Goal: Task Accomplishment & Management: Manage account settings

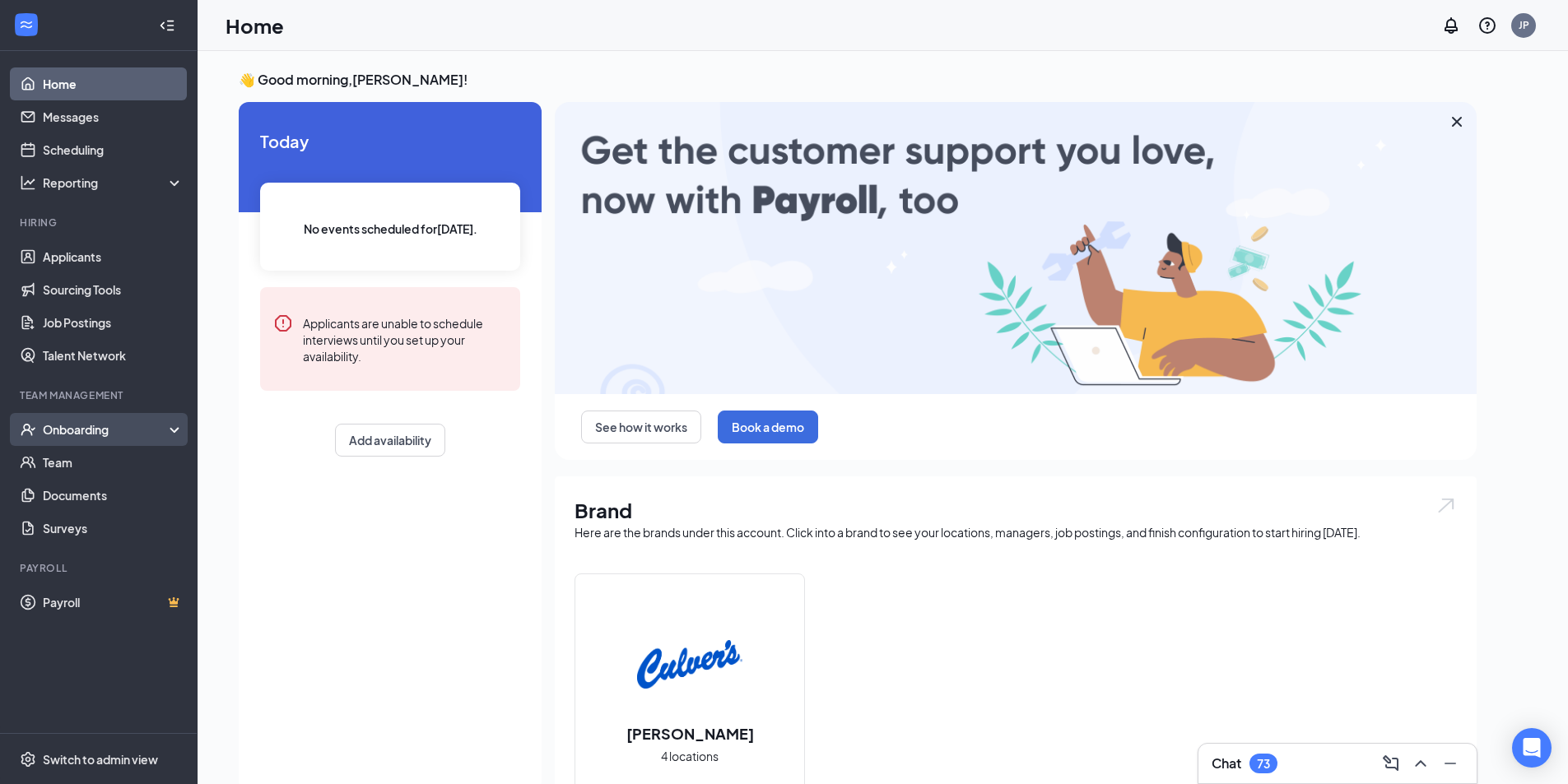
click at [120, 426] on div "Onboarding" at bounding box center [106, 429] width 127 height 16
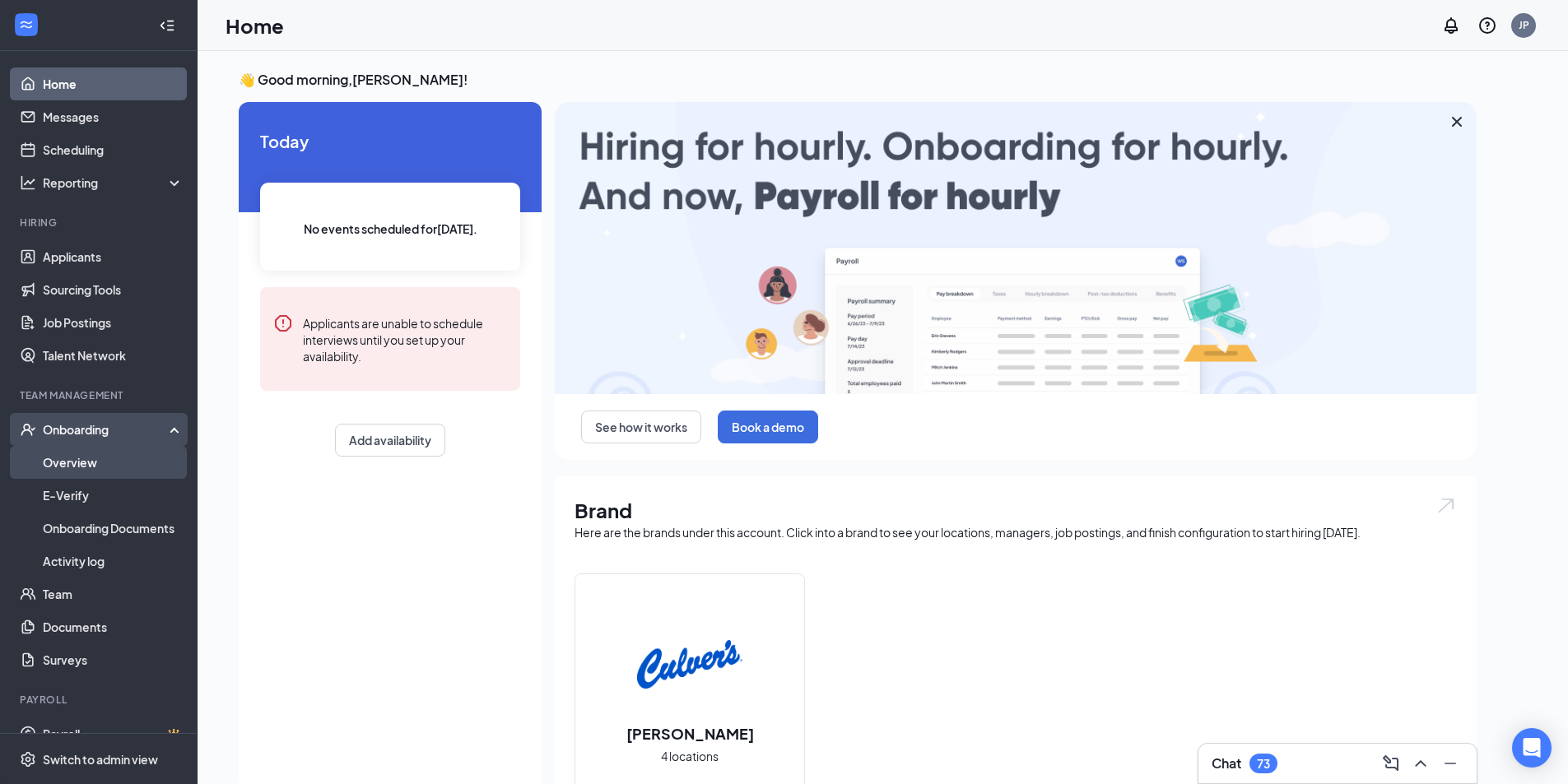
click at [98, 455] on link "Overview" at bounding box center [113, 462] width 140 height 33
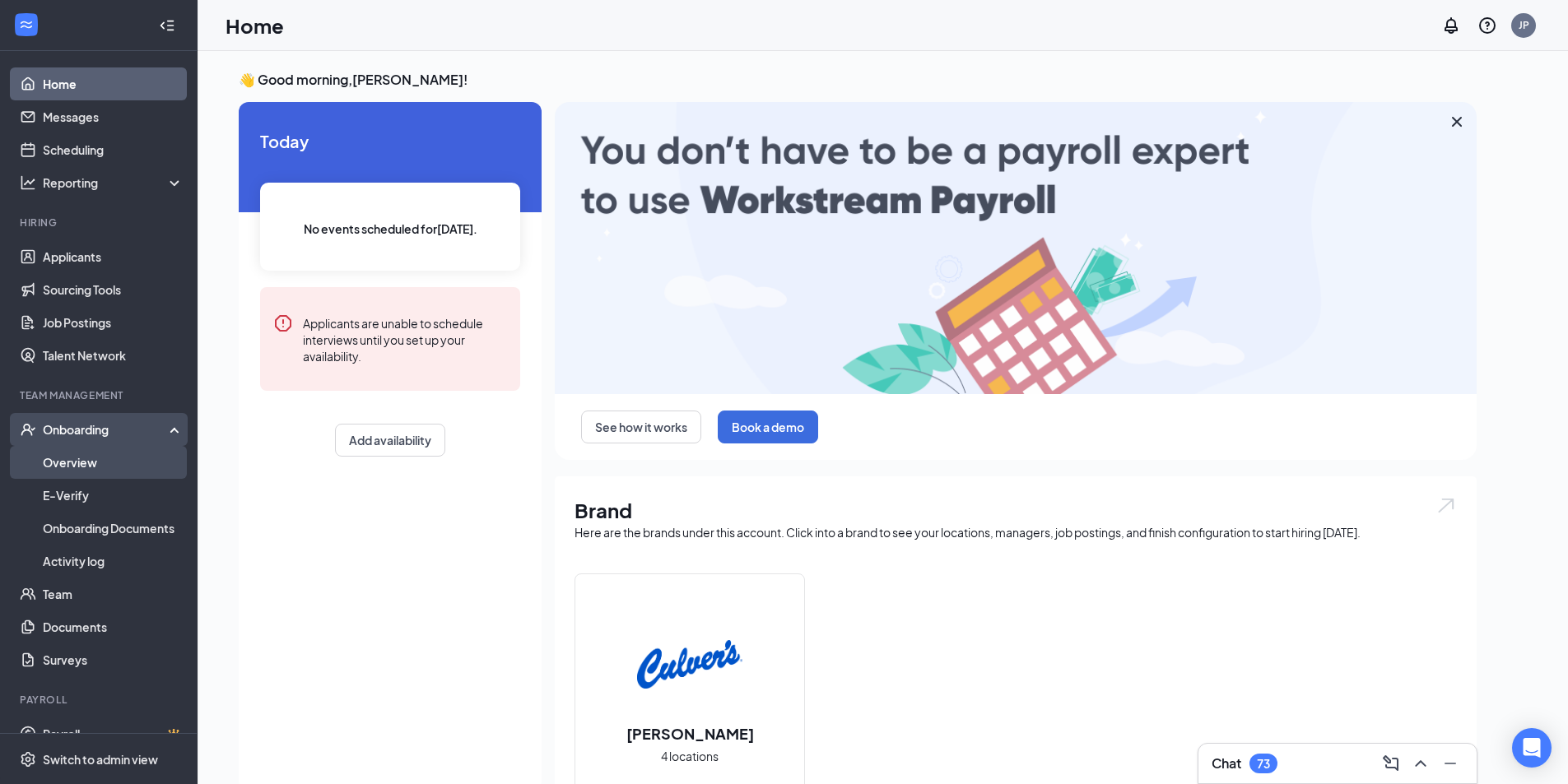
click at [98, 455] on link "Overview" at bounding box center [113, 462] width 140 height 33
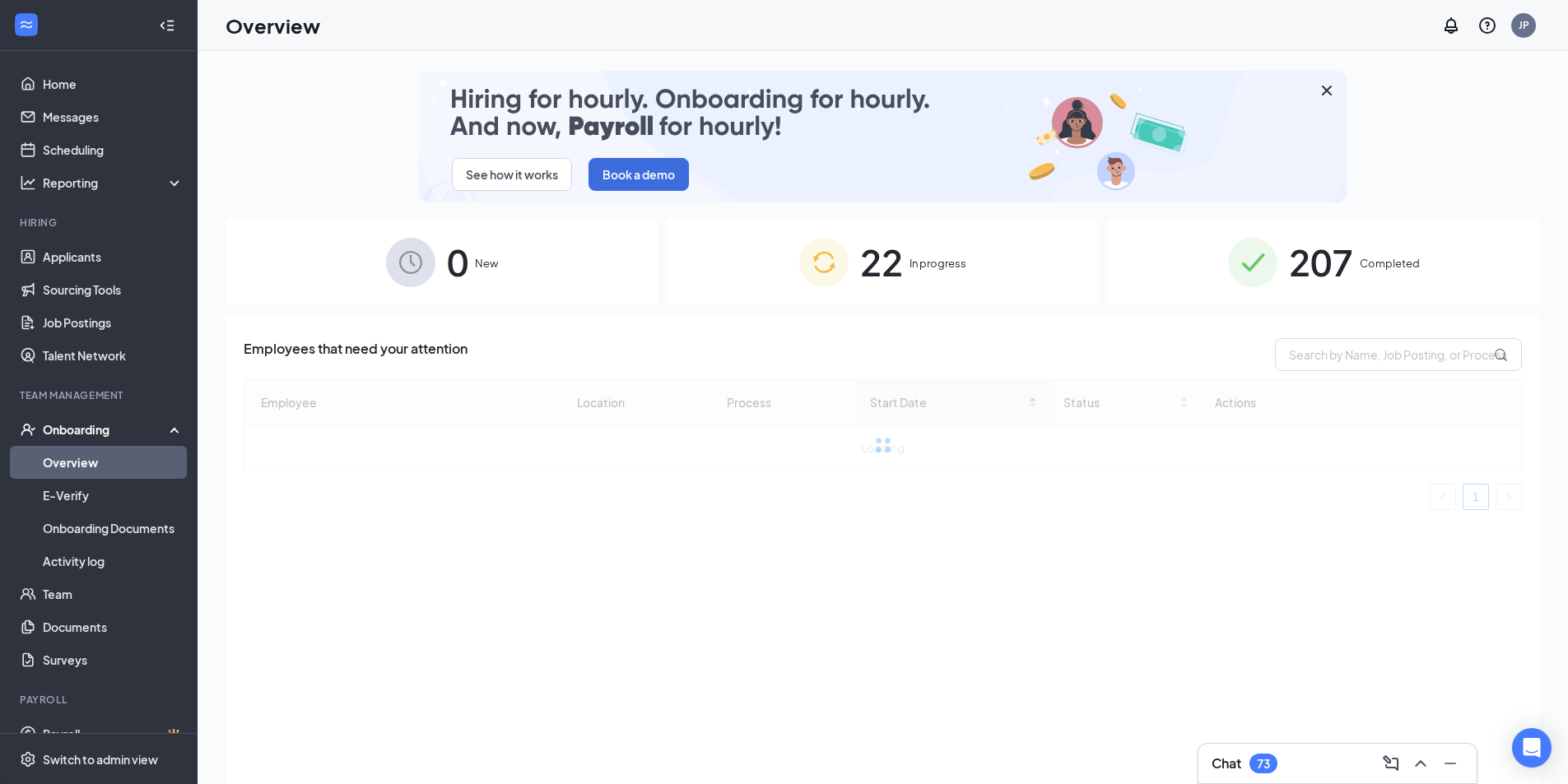
click at [1194, 269] on div "207 Completed" at bounding box center [1323, 262] width 433 height 86
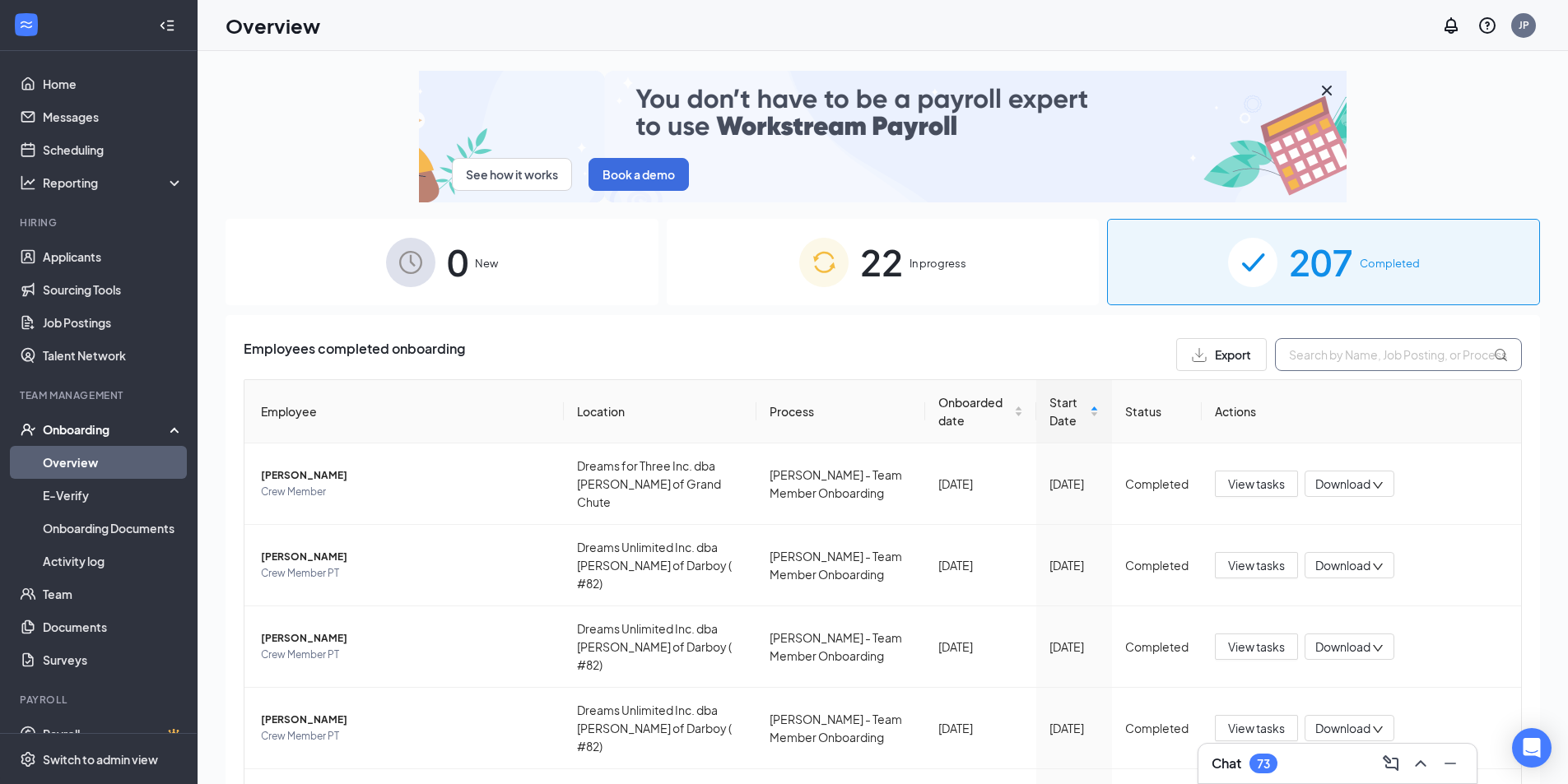
click at [1310, 352] on input "text" at bounding box center [1398, 355] width 247 height 33
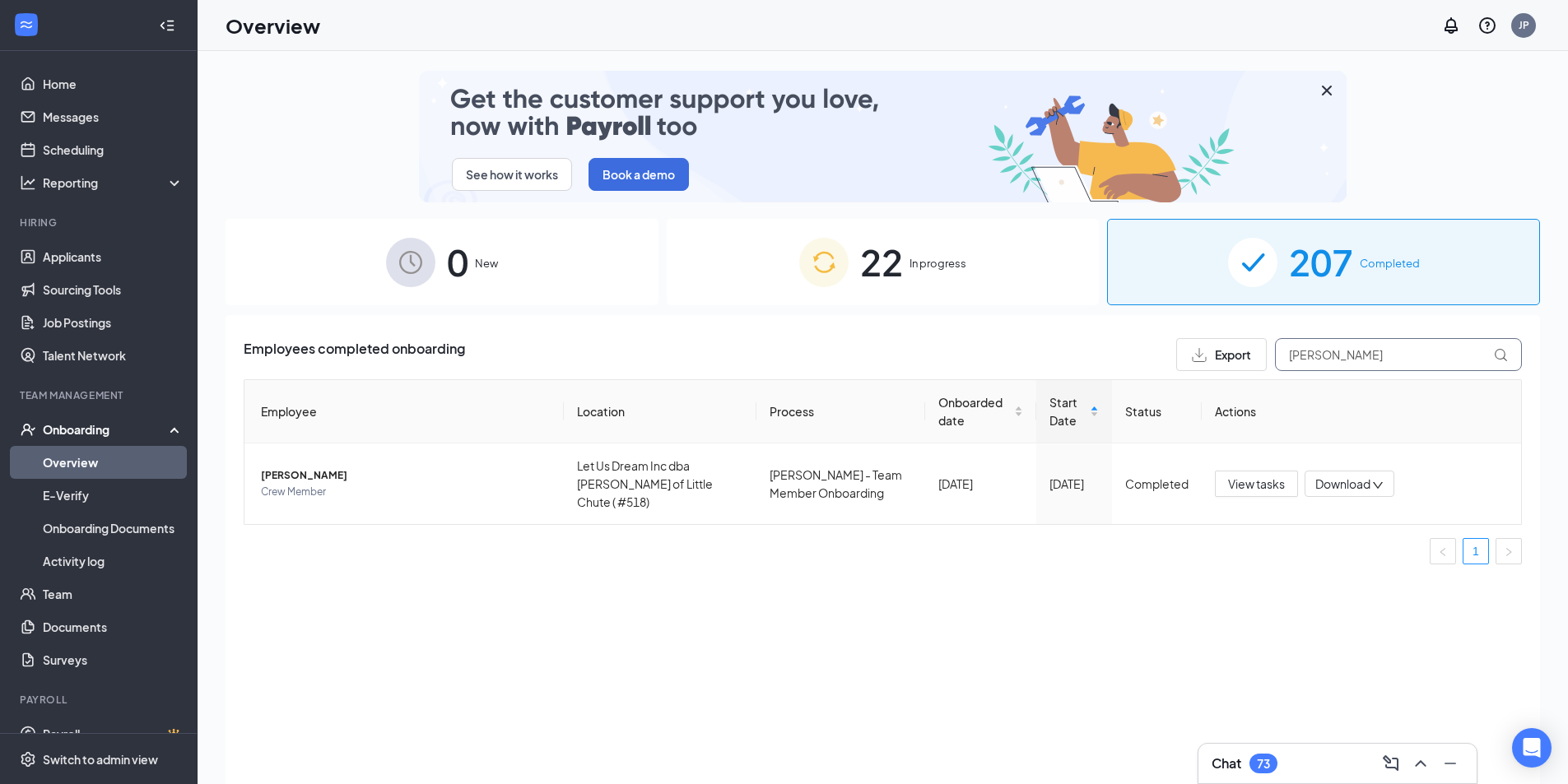
type input "[PERSON_NAME]"
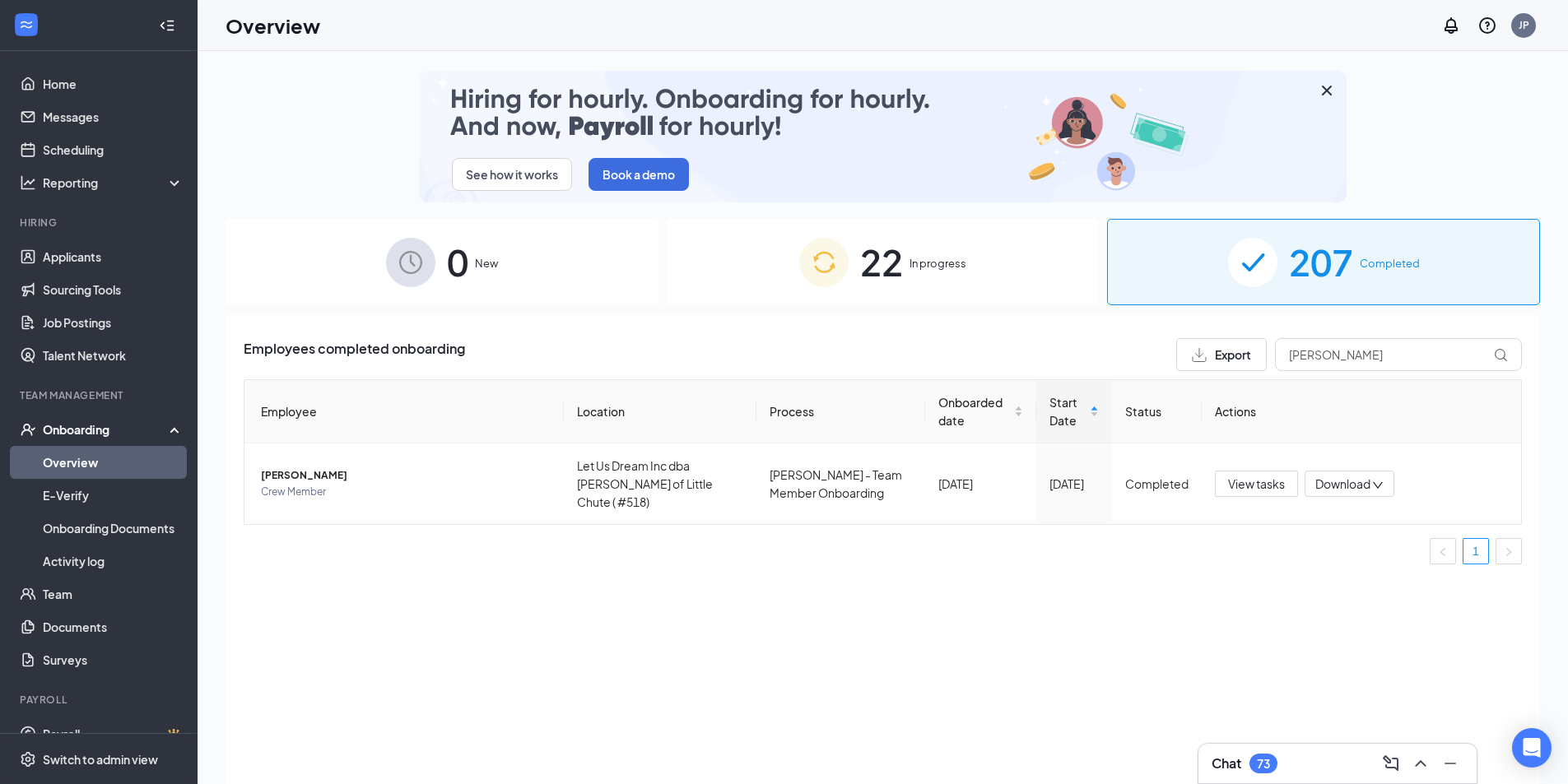
click at [1018, 280] on div "22 In progress" at bounding box center [882, 262] width 433 height 86
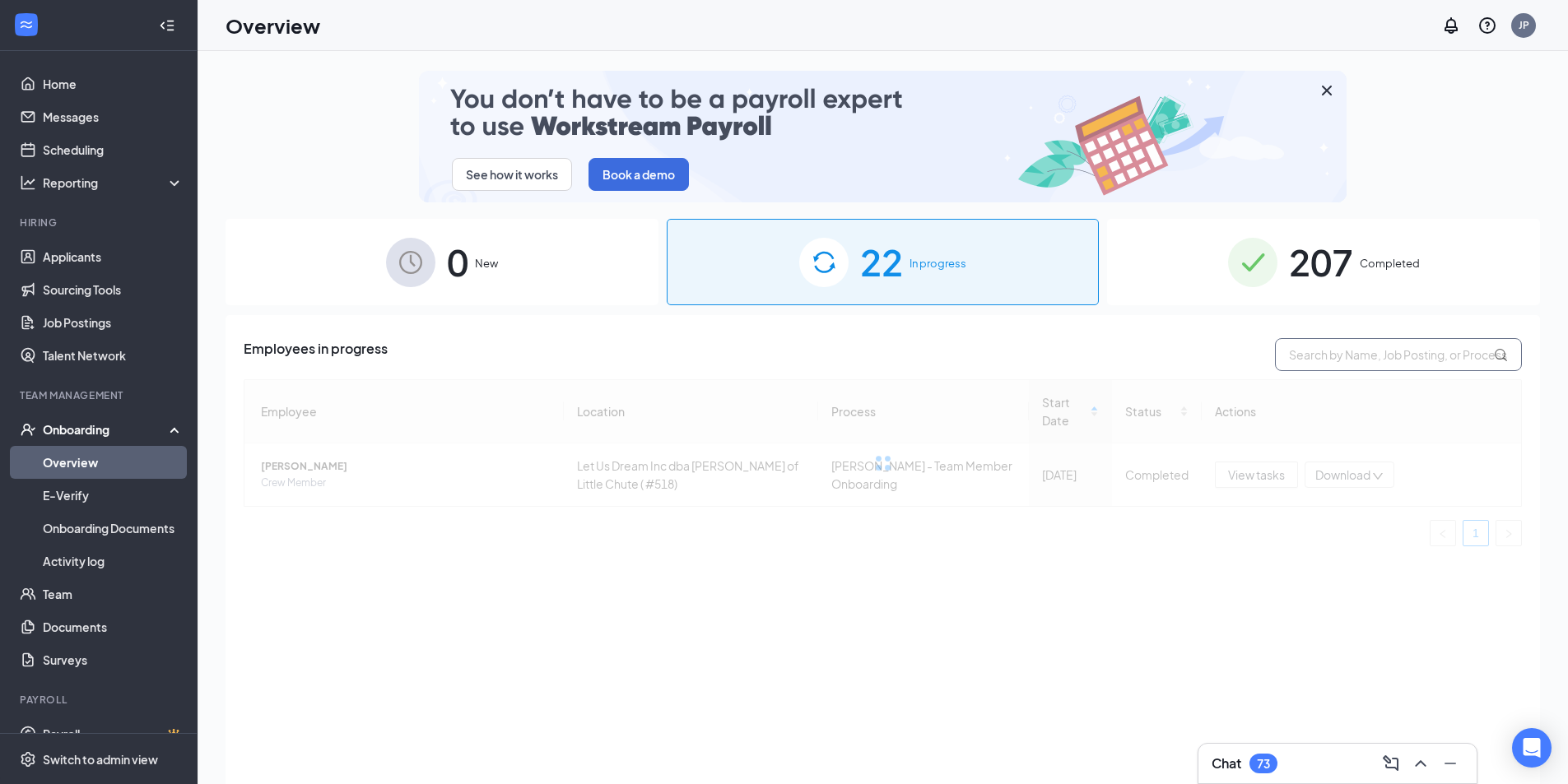
click at [1320, 352] on input "text" at bounding box center [1398, 355] width 247 height 33
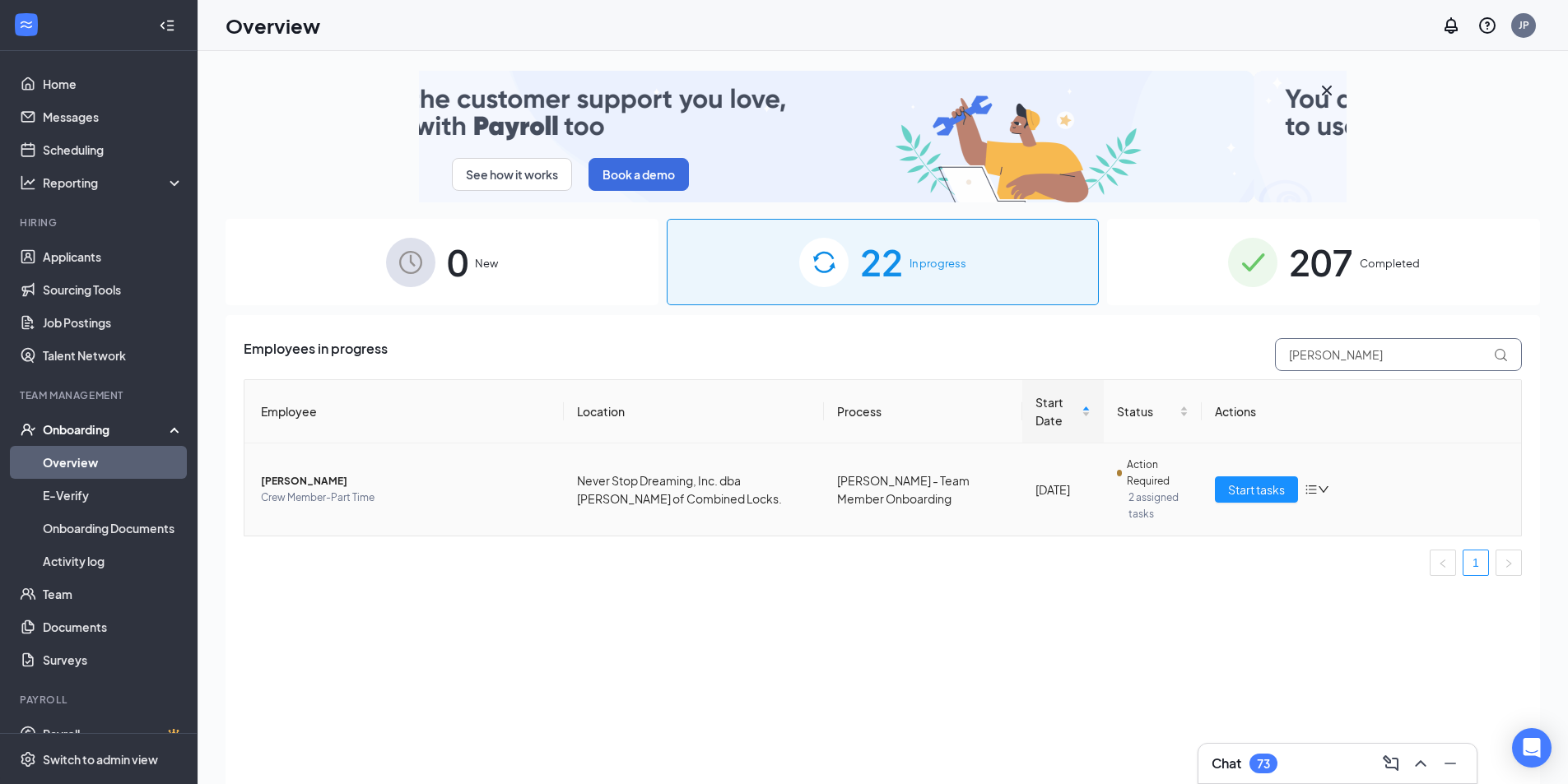
type input "[PERSON_NAME]"
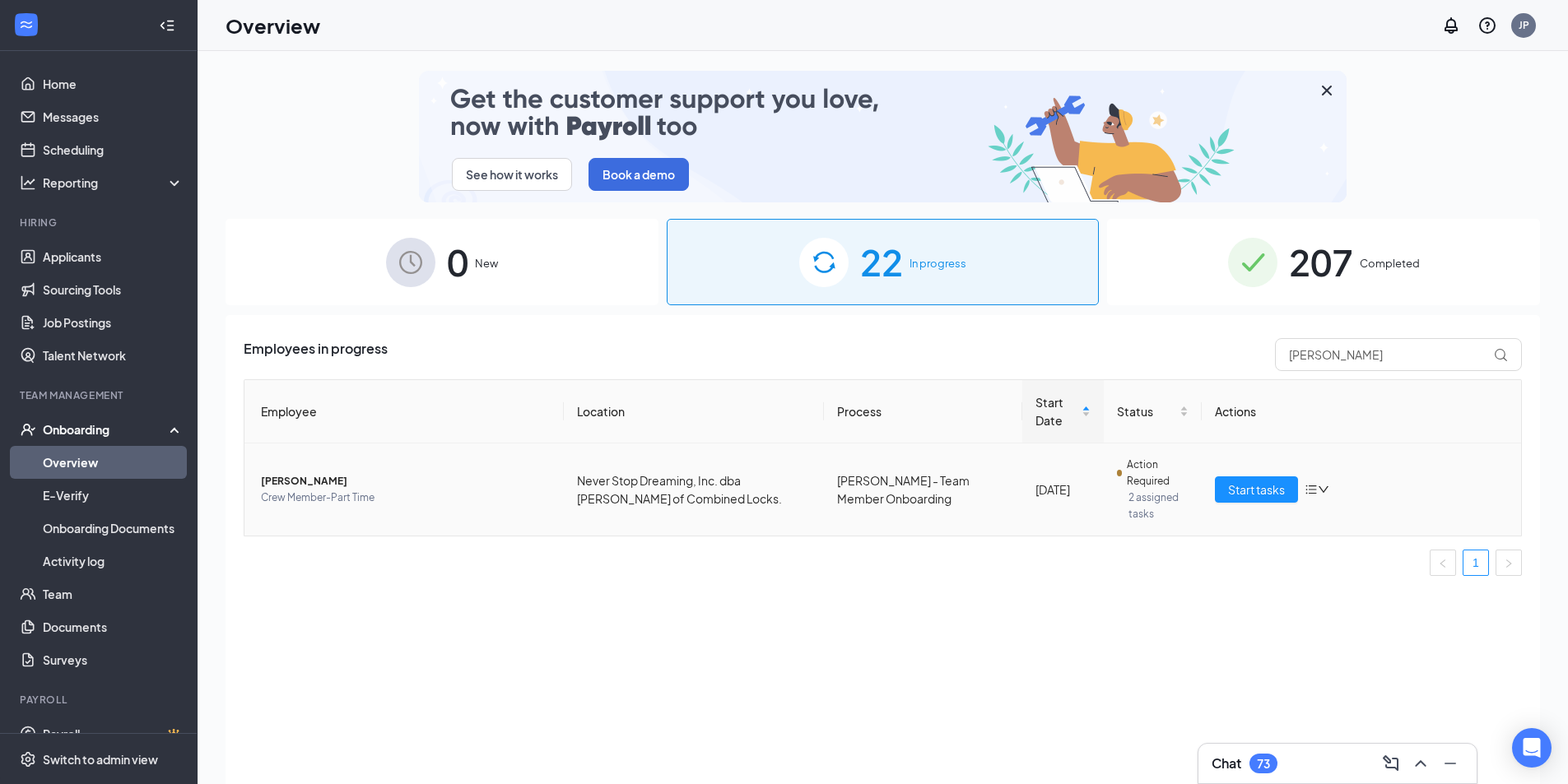
click at [503, 479] on span "[PERSON_NAME]" at bounding box center [406, 482] width 290 height 16
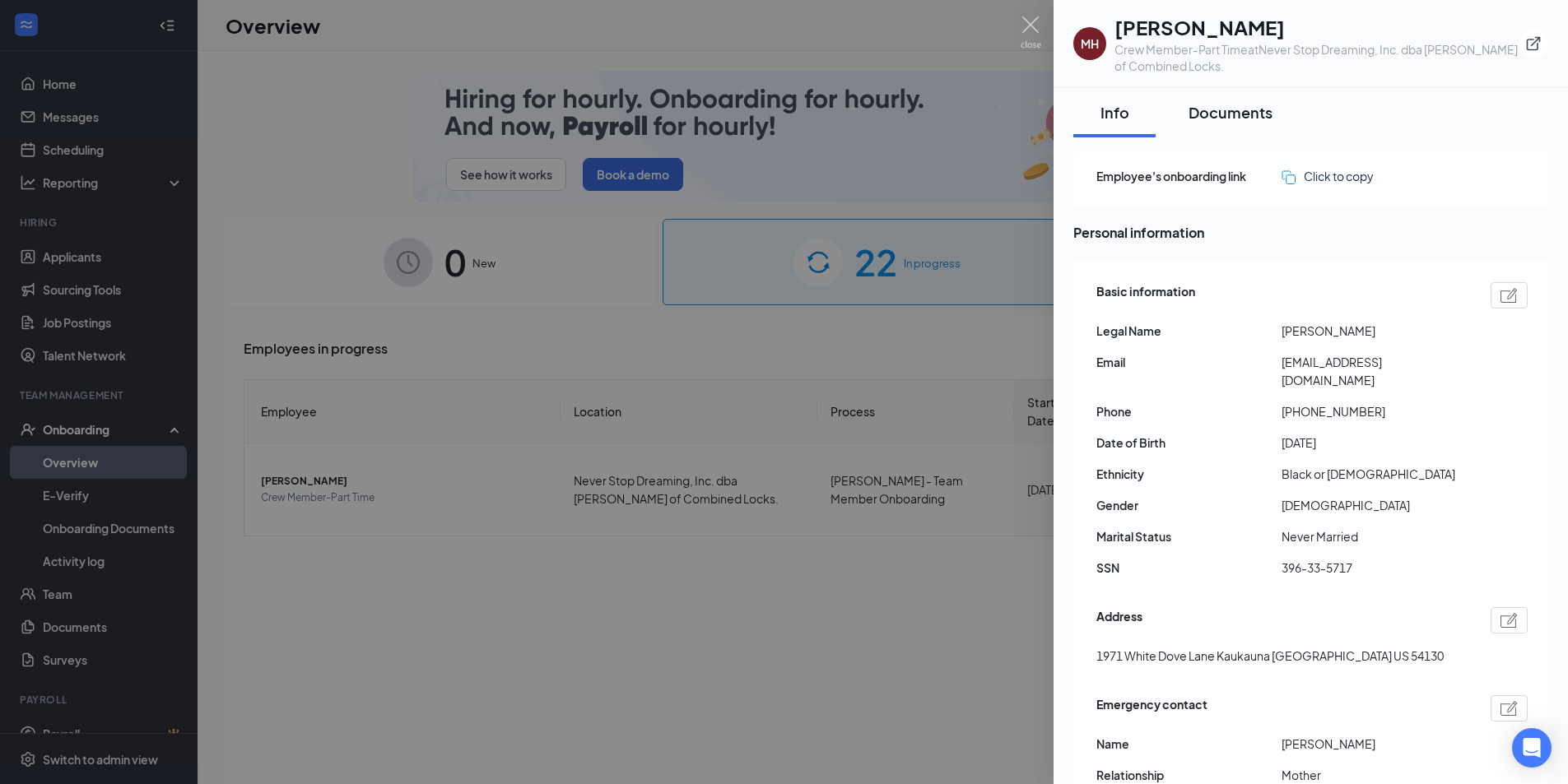
click at [1213, 108] on div "Documents" at bounding box center [1230, 112] width 84 height 21
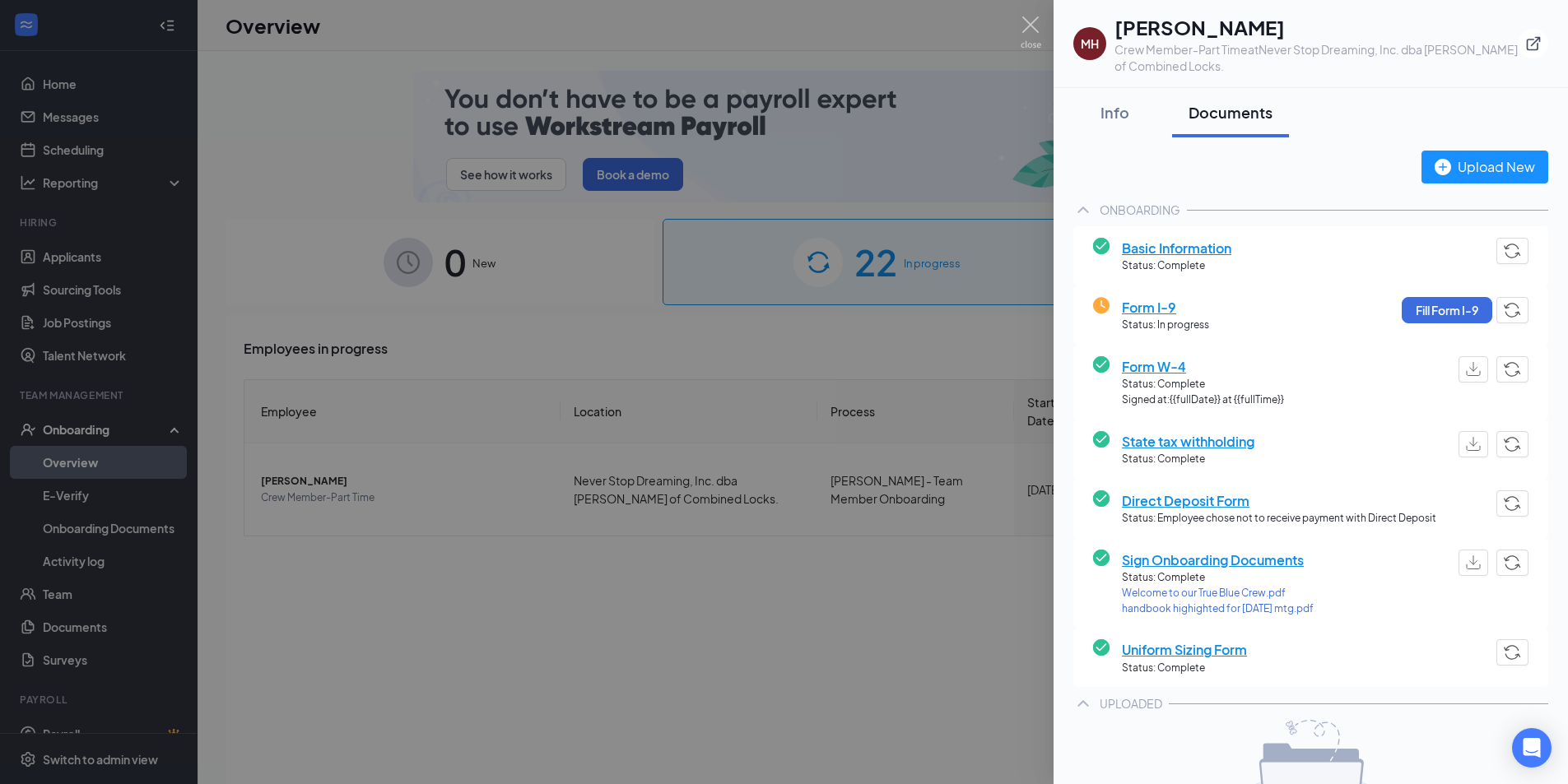
click at [1170, 365] on span "Form W-4" at bounding box center [1203, 366] width 162 height 21
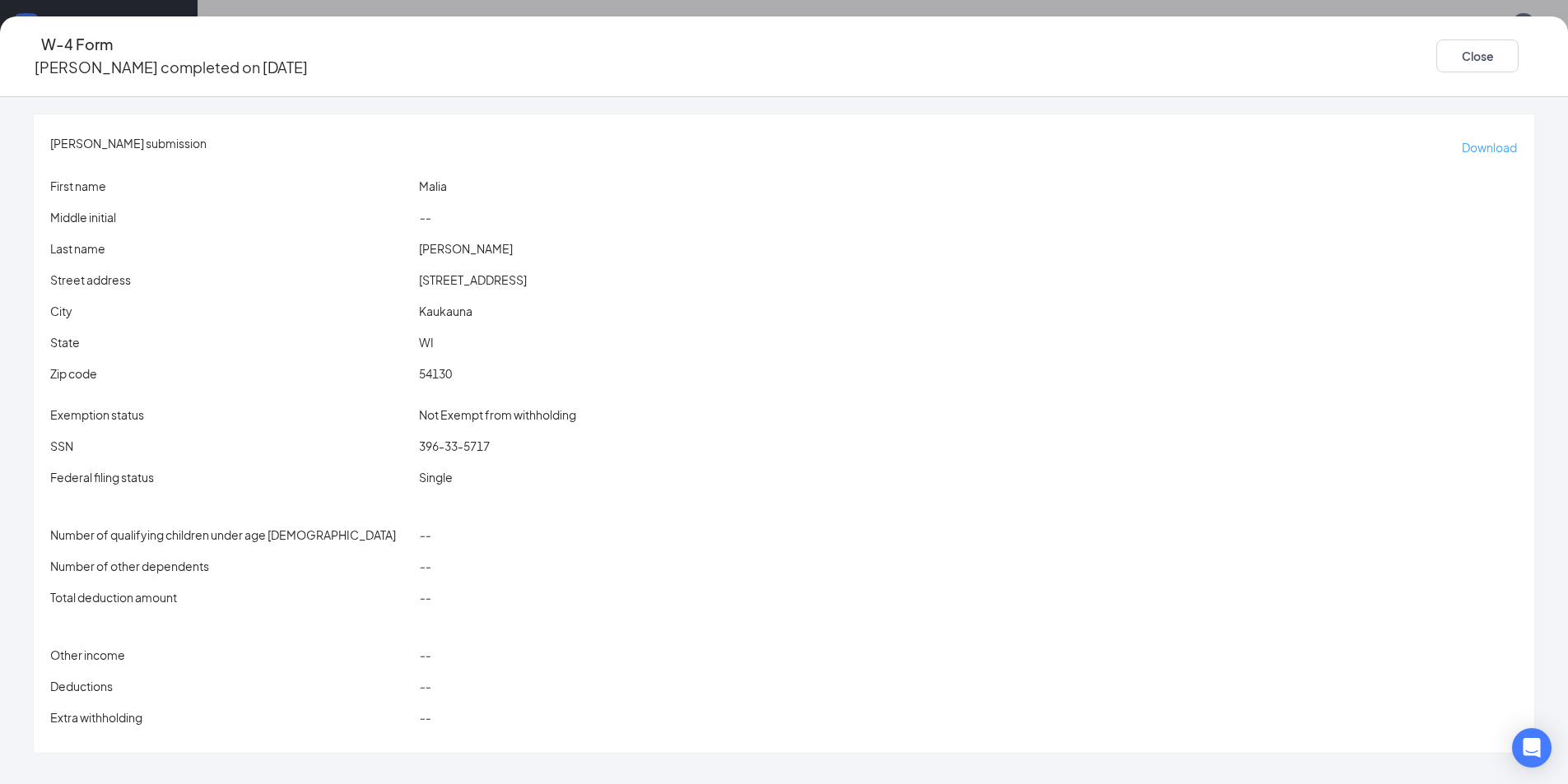
click at [1462, 139] on p "Download" at bounding box center [1489, 148] width 55 height 18
click at [1436, 54] on button "Close" at bounding box center [1476, 56] width 82 height 33
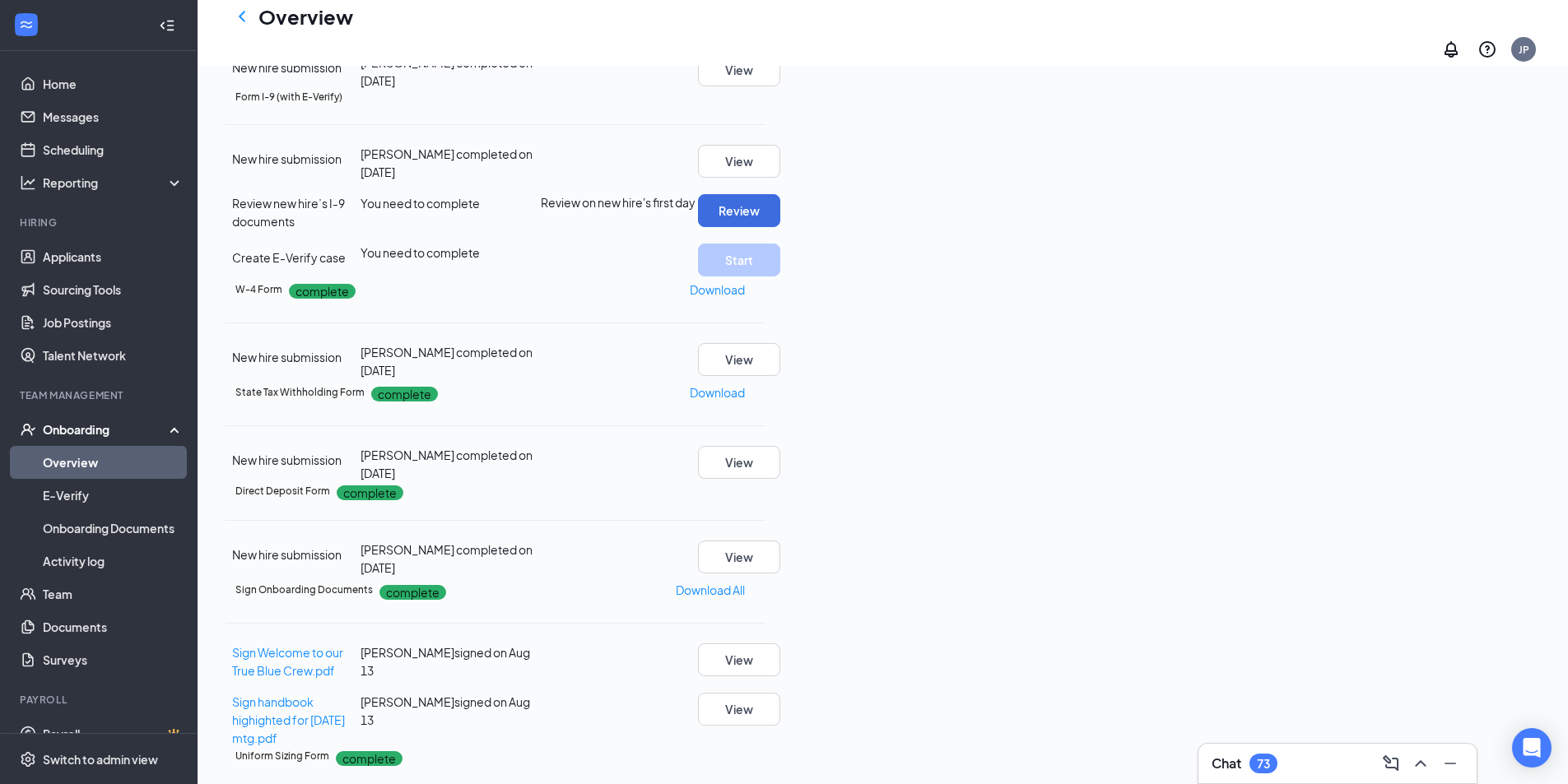
scroll to position [247, 0]
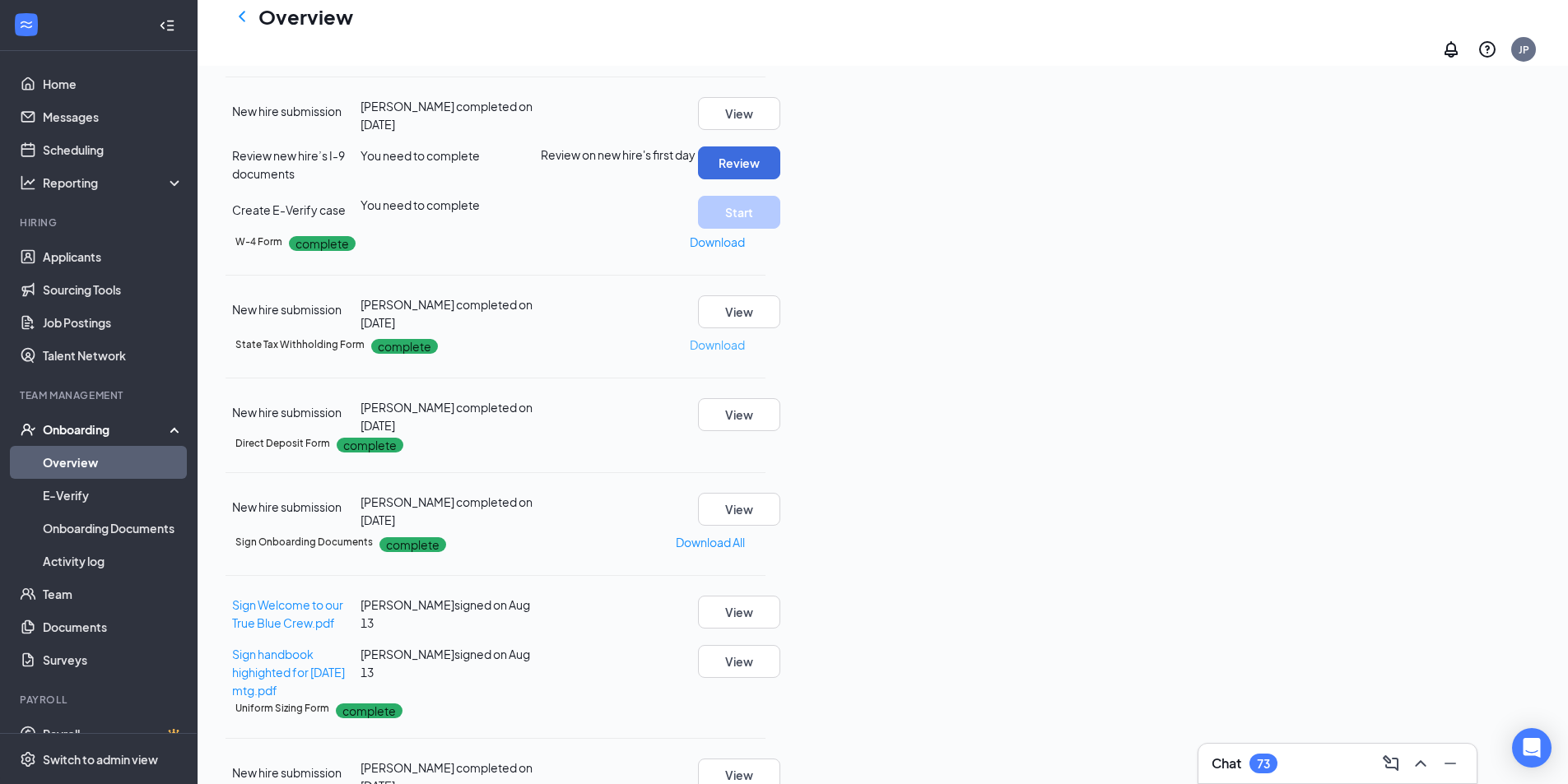
click at [744, 354] on p "Download" at bounding box center [716, 345] width 55 height 18
click at [239, 20] on icon "ChevronLeft" at bounding box center [242, 16] width 20 height 20
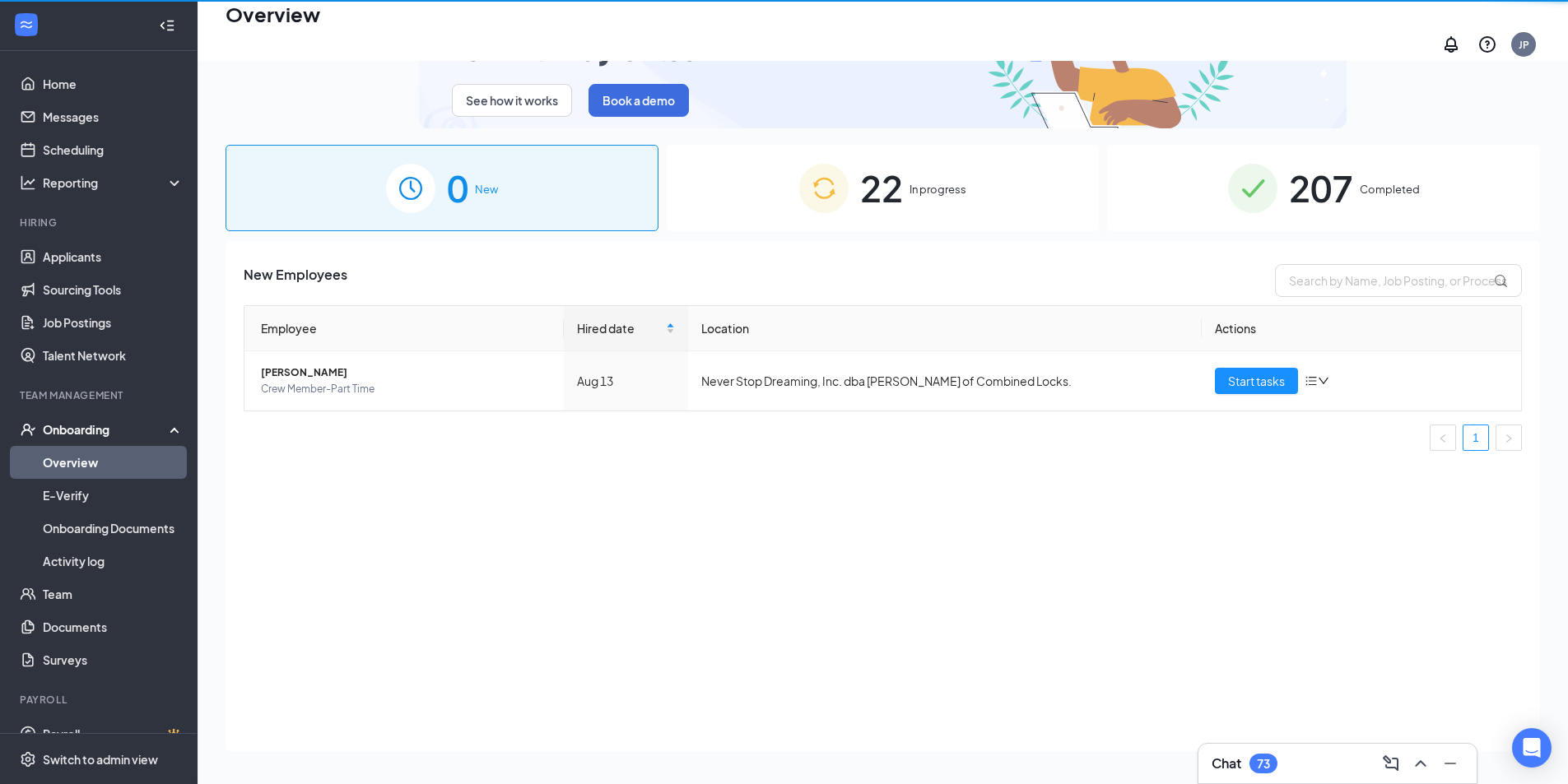
scroll to position [74, 0]
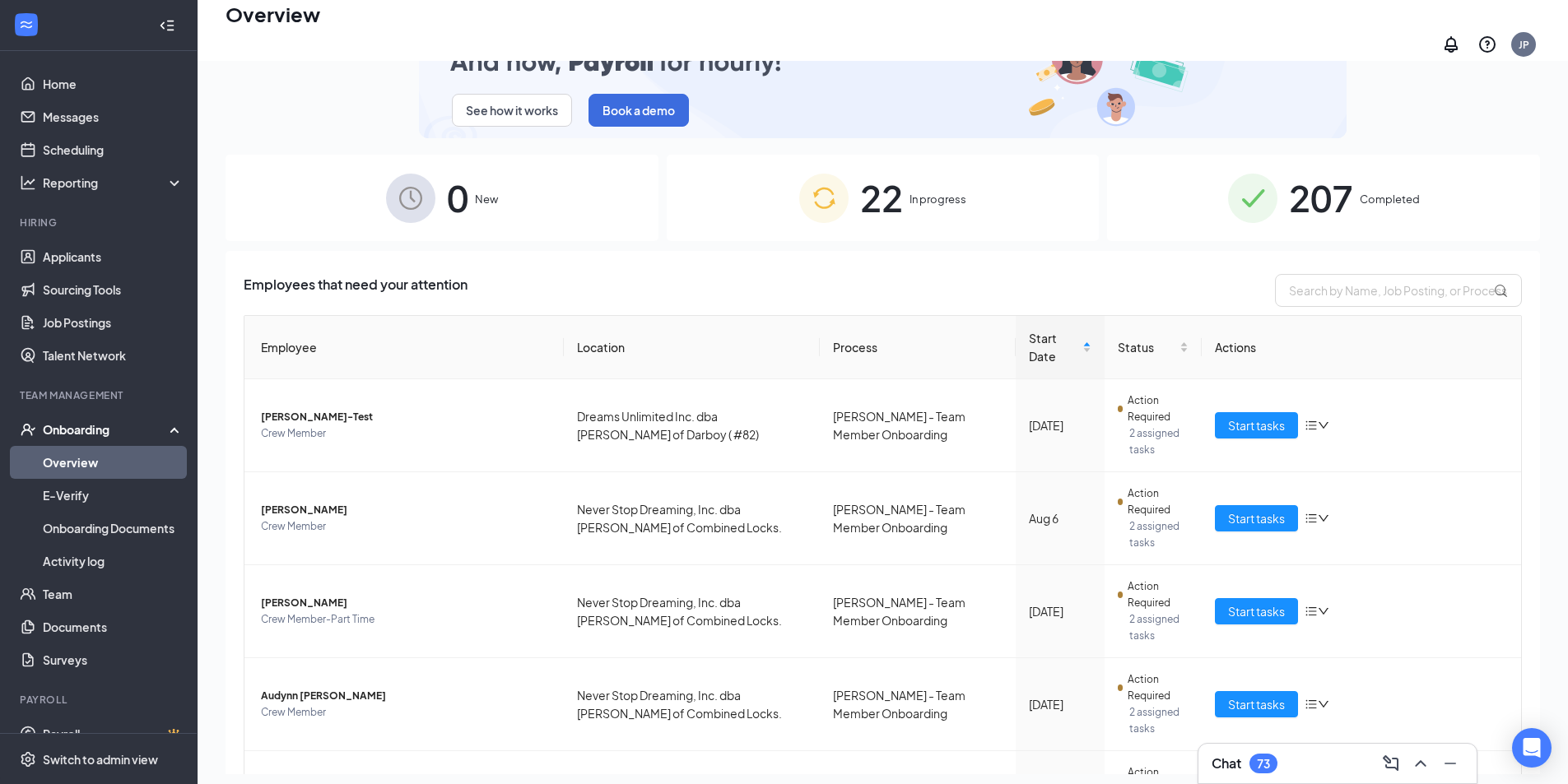
click at [1264, 193] on img at bounding box center [1252, 198] width 50 height 50
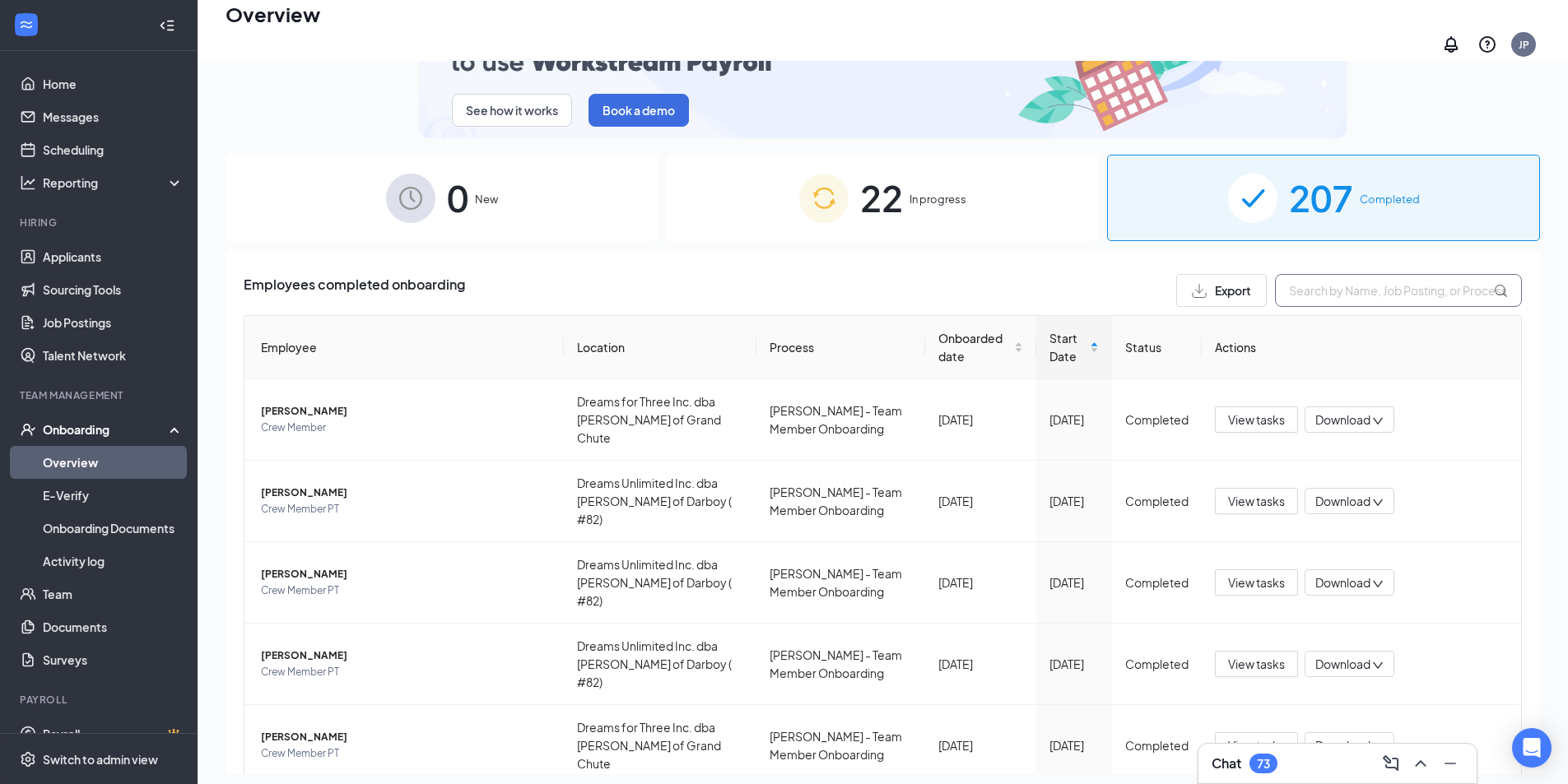
click at [1311, 283] on input "text" at bounding box center [1398, 290] width 247 height 33
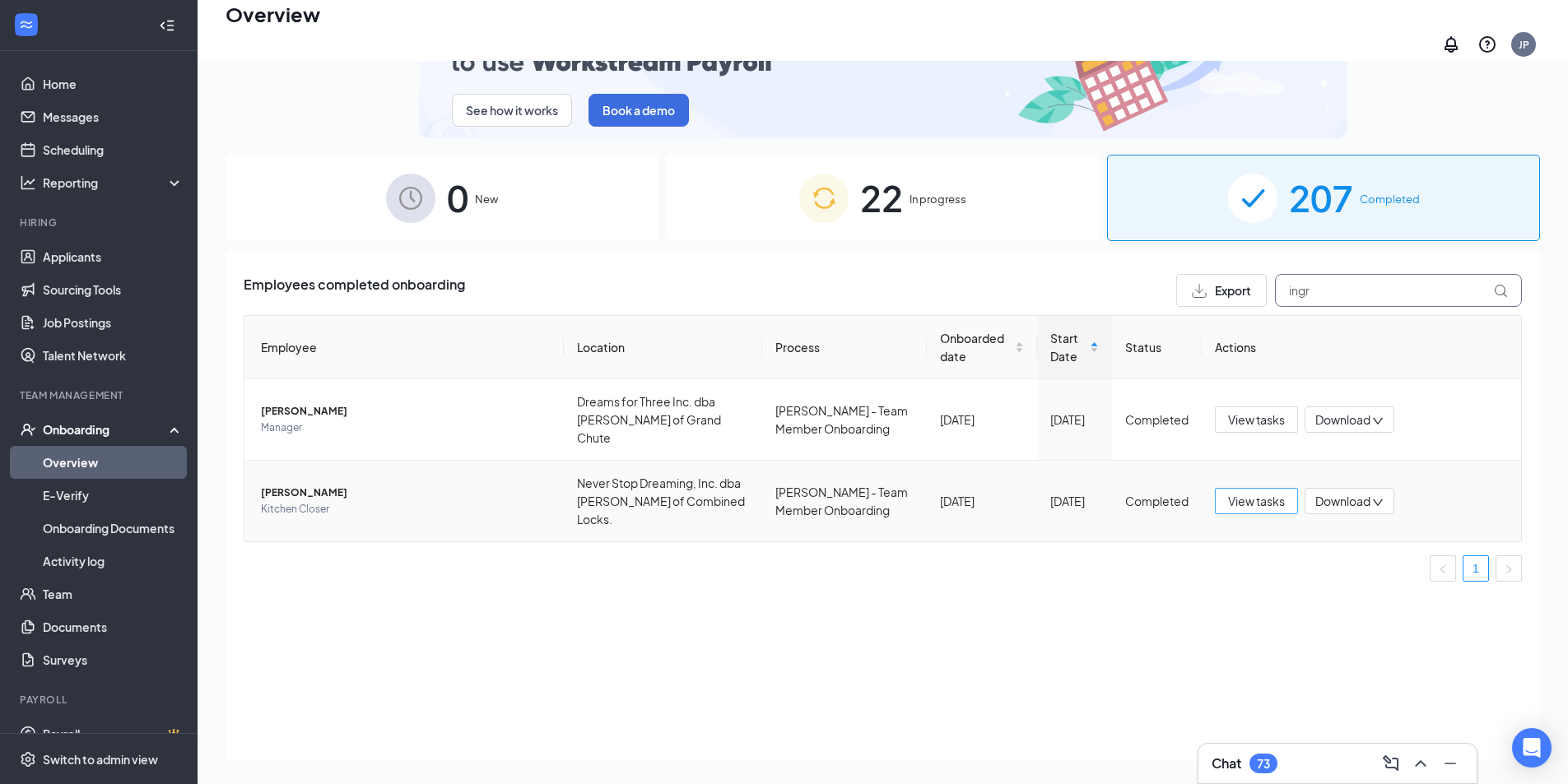
type input "ingr"
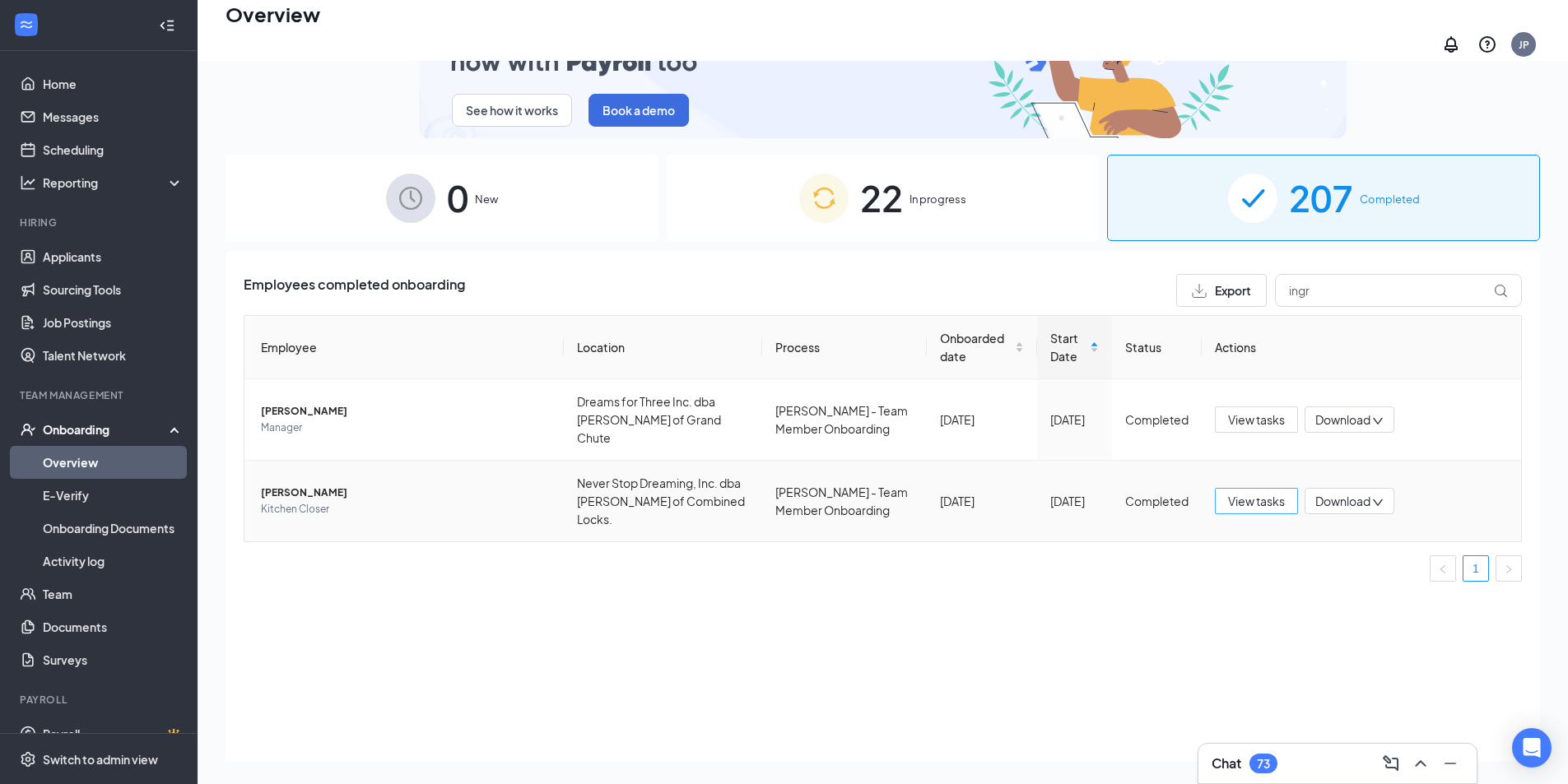
click at [1259, 492] on span "View tasks" at bounding box center [1256, 501] width 57 height 18
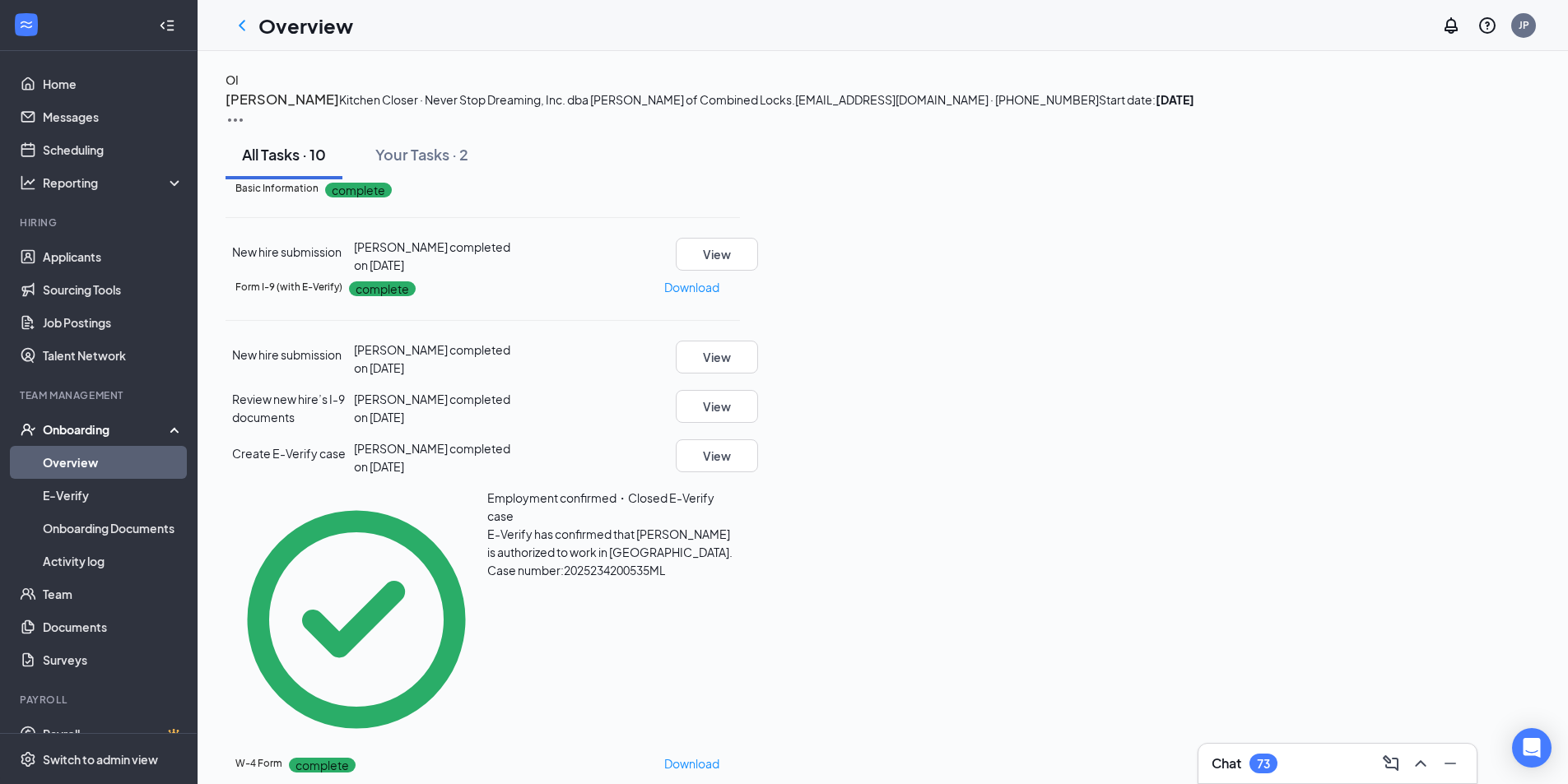
scroll to position [411, 0]
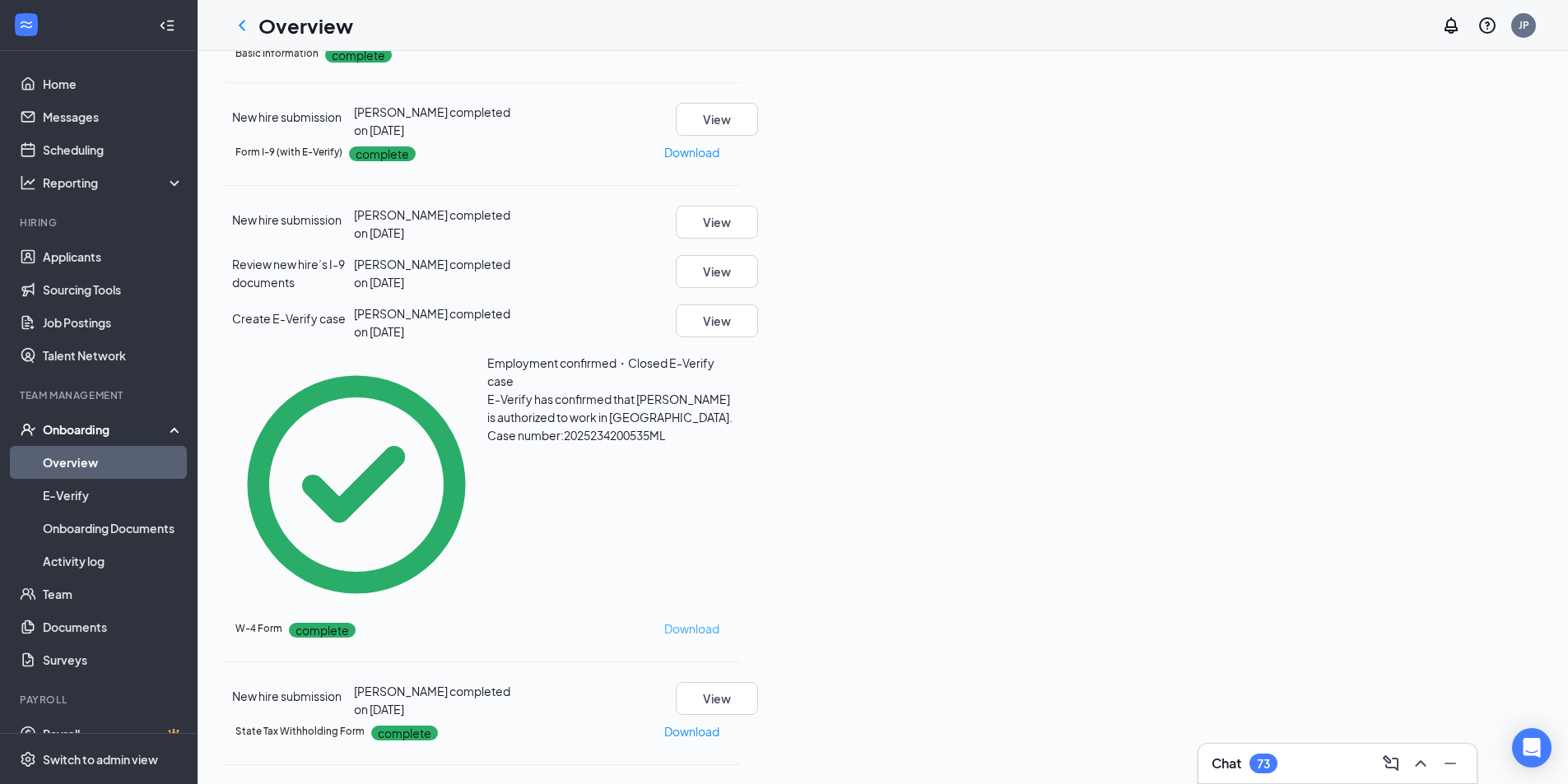
click at [719, 619] on p "Download" at bounding box center [691, 628] width 55 height 18
click at [719, 723] on p "Download" at bounding box center [691, 732] width 55 height 18
click at [242, 24] on icon "ChevronLeft" at bounding box center [242, 25] width 20 height 20
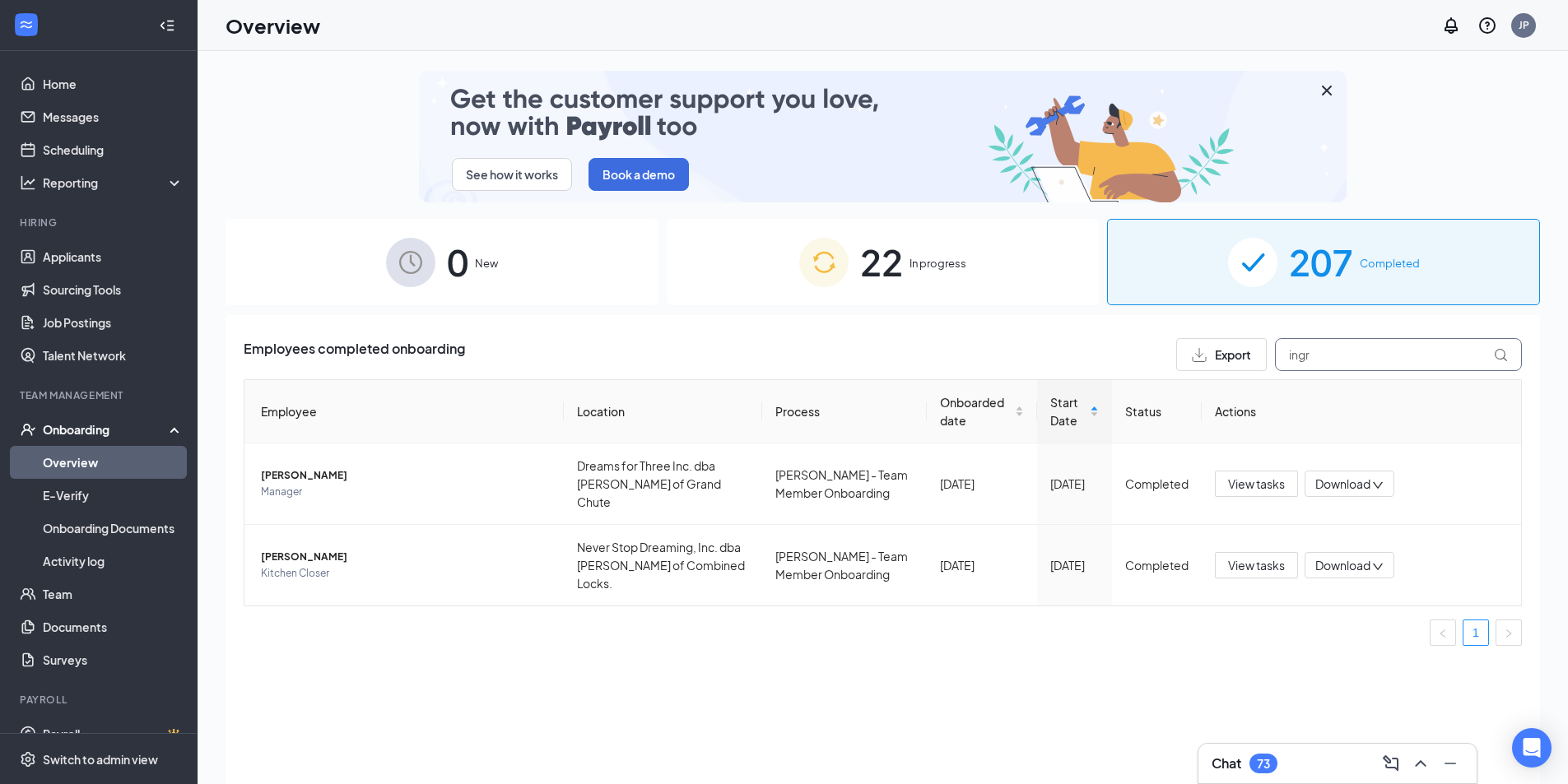
click at [1319, 359] on input "ingr" at bounding box center [1398, 355] width 247 height 33
type input "i"
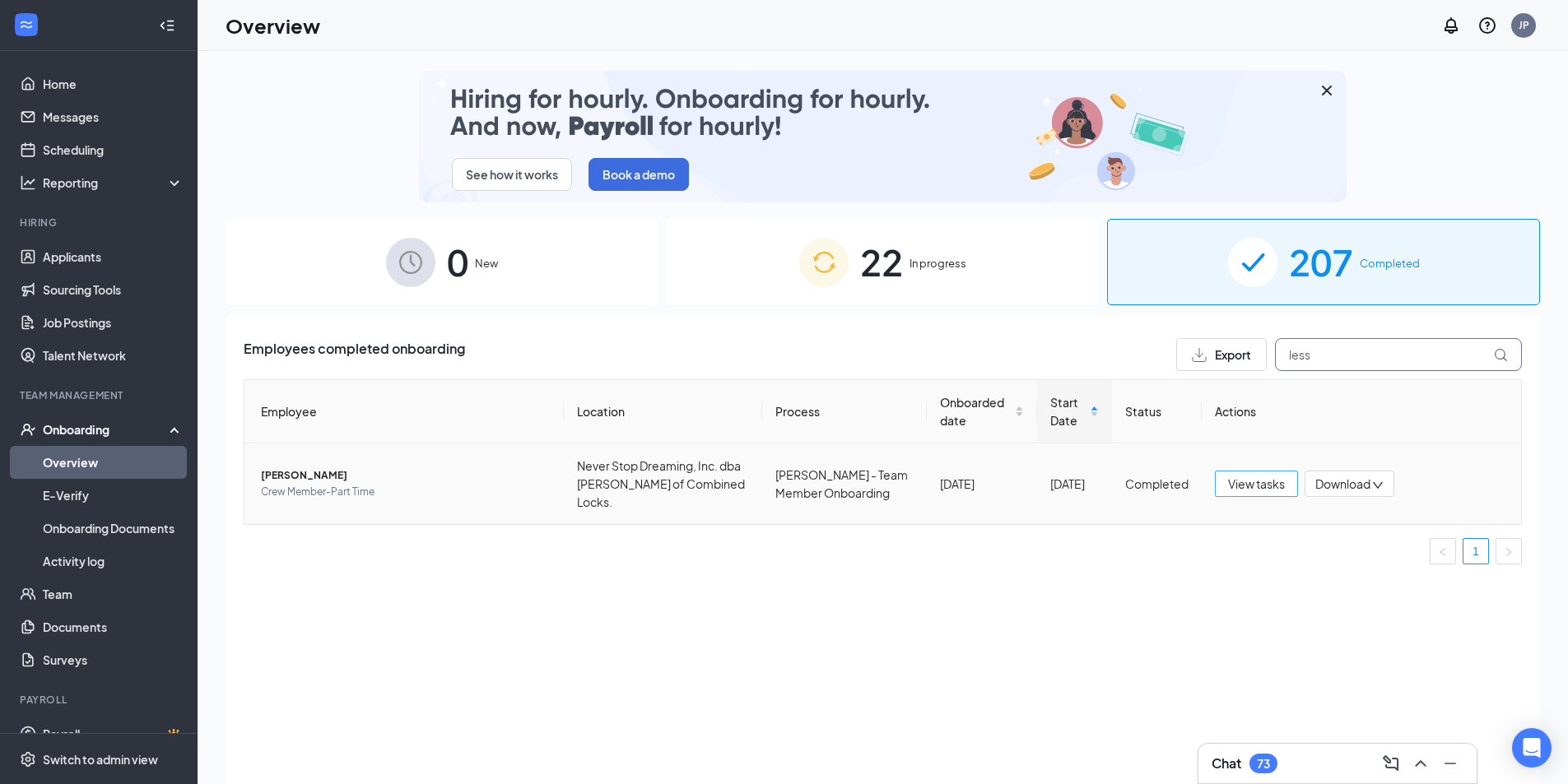
type input "less"
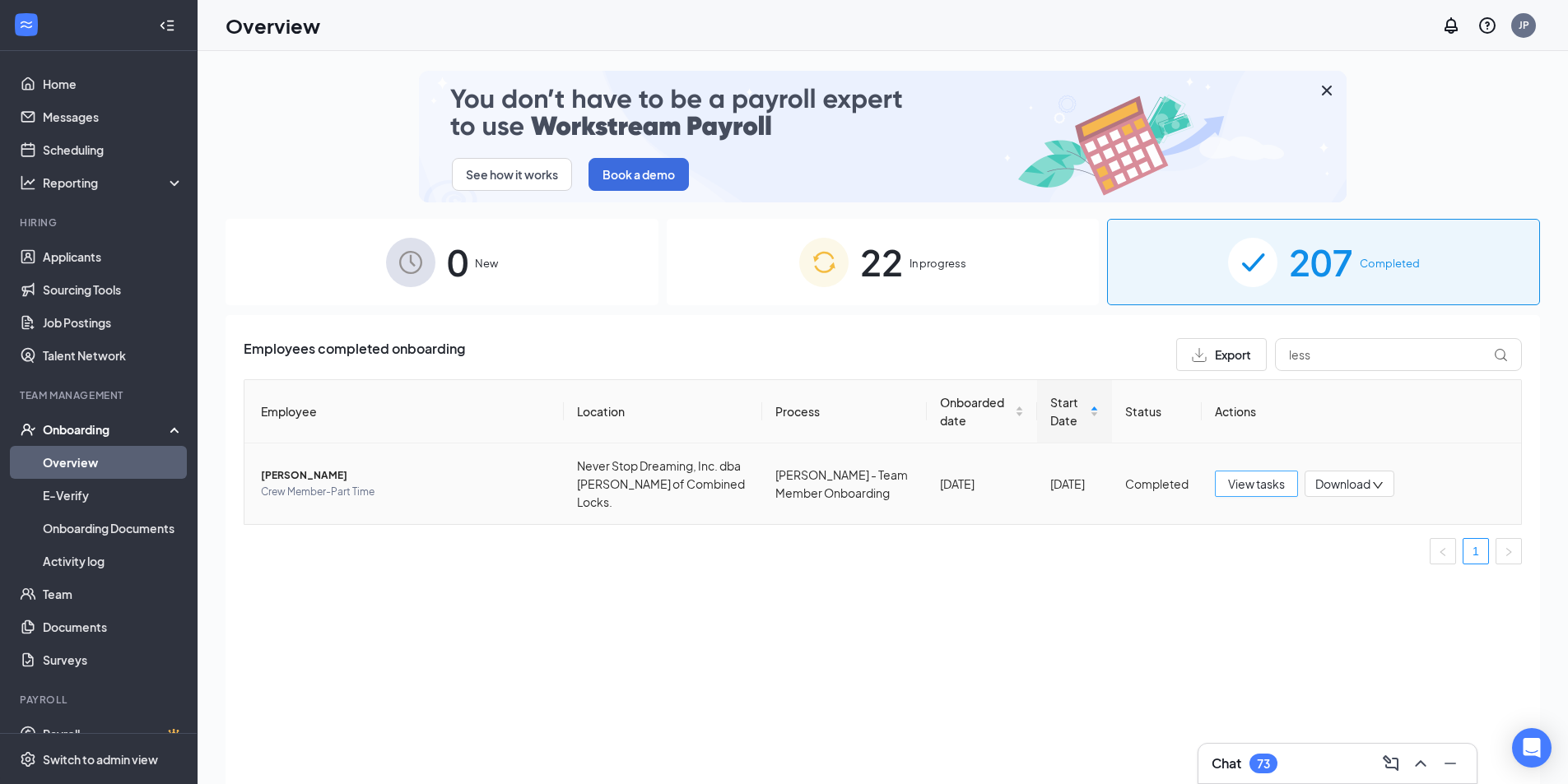
click at [1273, 476] on span "View tasks" at bounding box center [1256, 483] width 57 height 18
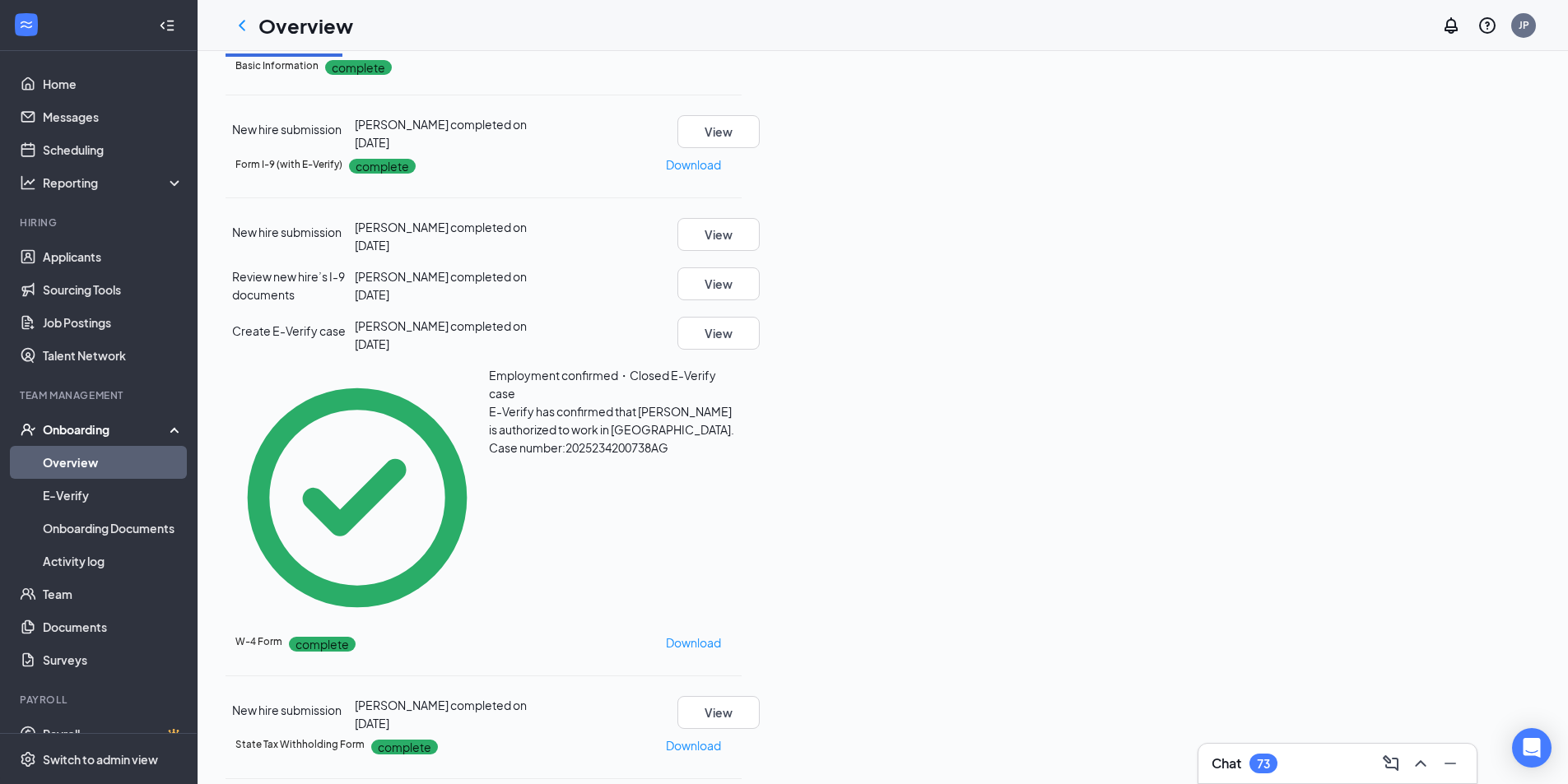
scroll to position [329, 0]
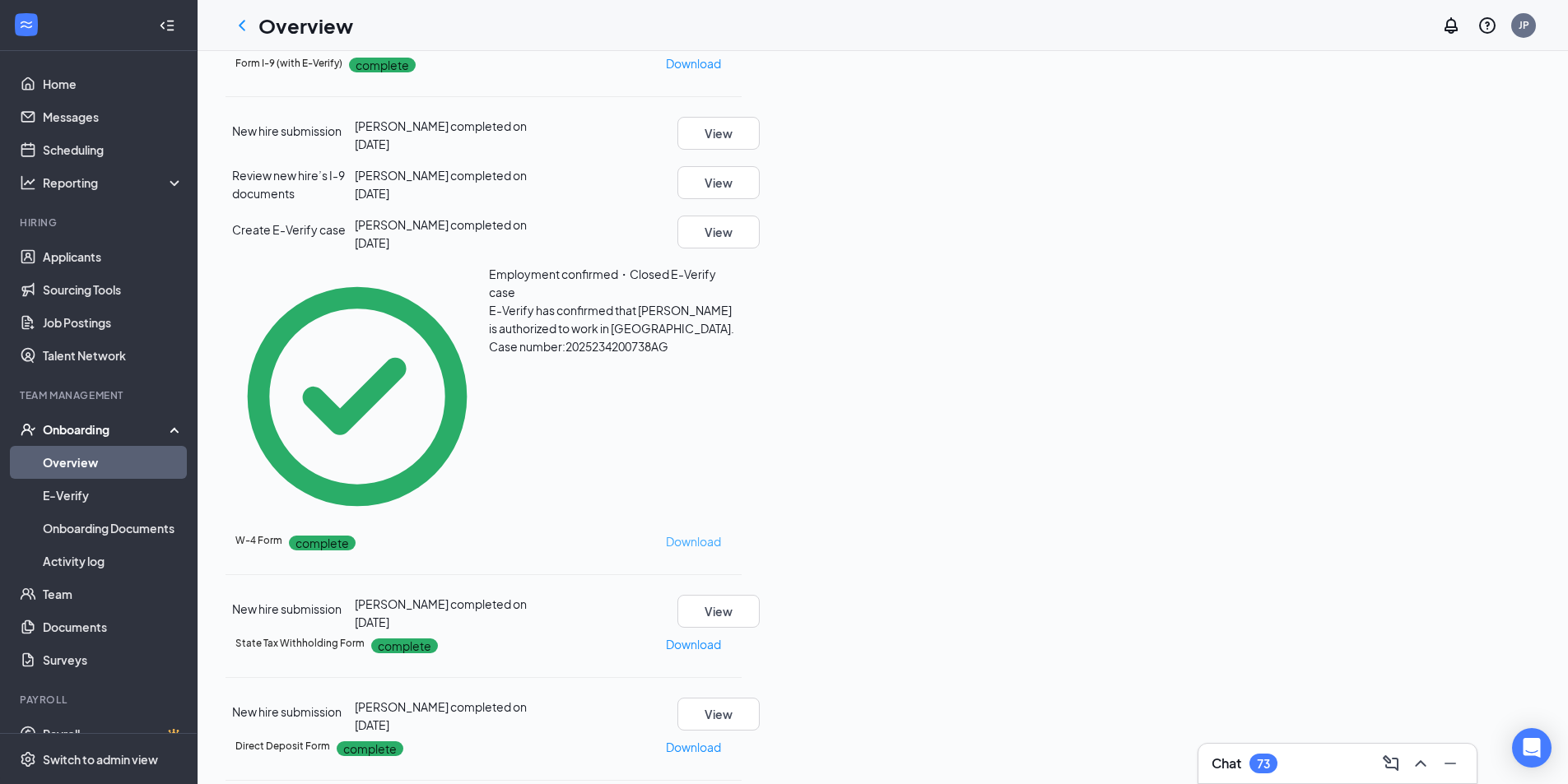
click at [721, 532] on p "Download" at bounding box center [693, 541] width 55 height 18
click at [721, 635] on p "Download" at bounding box center [693, 644] width 55 height 18
